Goal: Task Accomplishment & Management: Use online tool/utility

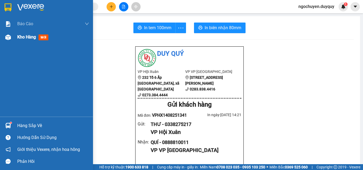
click at [7, 40] on div at bounding box center [7, 37] width 9 height 9
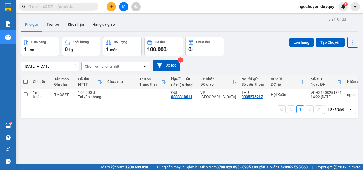
click at [28, 83] on th at bounding box center [26, 82] width 10 height 14
click at [23, 82] on span at bounding box center [25, 82] width 4 height 4
click at [26, 79] on input "checkbox" at bounding box center [26, 79] width 0 height 0
checkbox input "true"
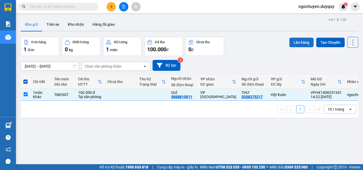
click at [289, 41] on button "Lên hàng" at bounding box center [301, 43] width 24 height 10
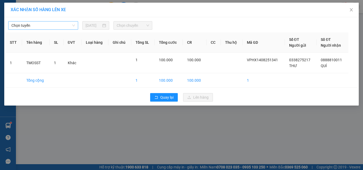
click at [55, 28] on span "Chọn tuyến" at bounding box center [43, 26] width 64 height 8
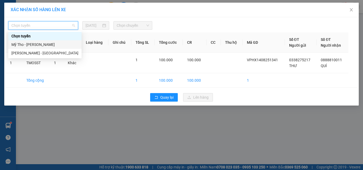
click at [61, 48] on div "Mỹ Tho - [PERSON_NAME]" at bounding box center [44, 44] width 73 height 9
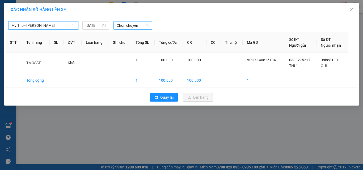
click at [122, 25] on span "Chọn chuyến" at bounding box center [133, 26] width 33 height 8
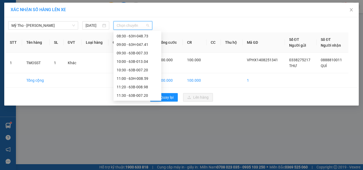
scroll to position [179, 0]
click at [146, 85] on div "14:20 - 63B-006.82" at bounding box center [137, 87] width 41 height 6
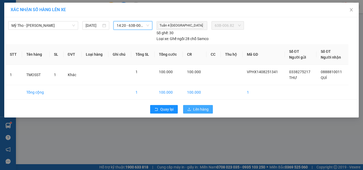
click at [201, 109] on span "Lên hàng" at bounding box center [200, 110] width 15 height 6
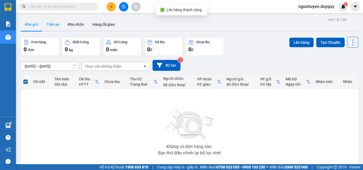
click at [49, 29] on button "Trên xe" at bounding box center [52, 24] width 21 height 13
